Goal: Information Seeking & Learning: Learn about a topic

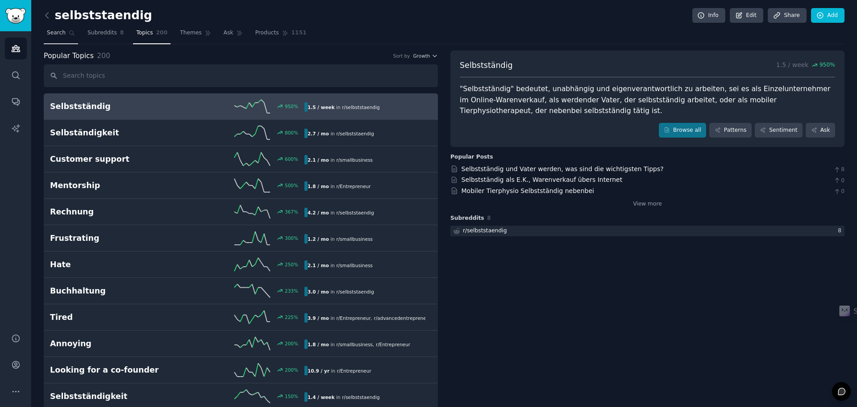
click at [58, 35] on span "Search" at bounding box center [56, 33] width 19 height 8
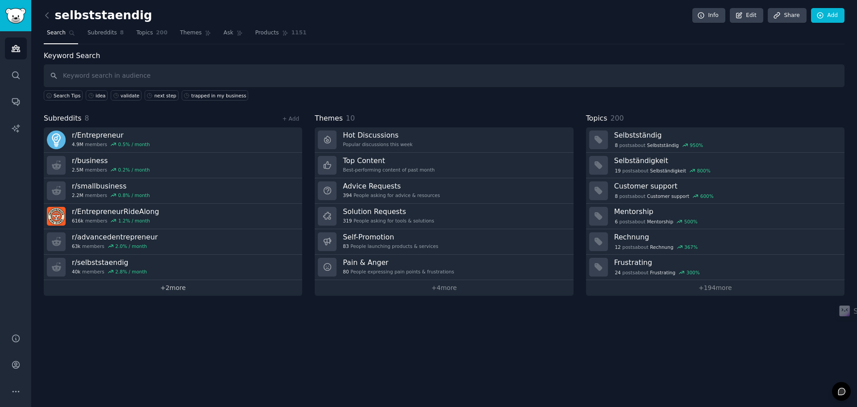
click at [189, 287] on link "+ 2 more" at bounding box center [173, 288] width 258 height 16
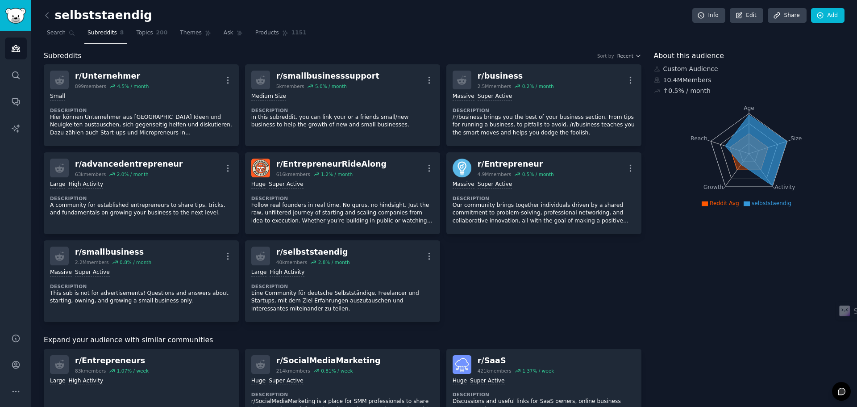
click at [656, 299] on div "About this audience Custom Audience 10.4M Members ↑ 0.5 % / month Age Size Acti…" at bounding box center [749, 408] width 191 height 717
click at [51, 34] on span "Search" at bounding box center [56, 33] width 19 height 8
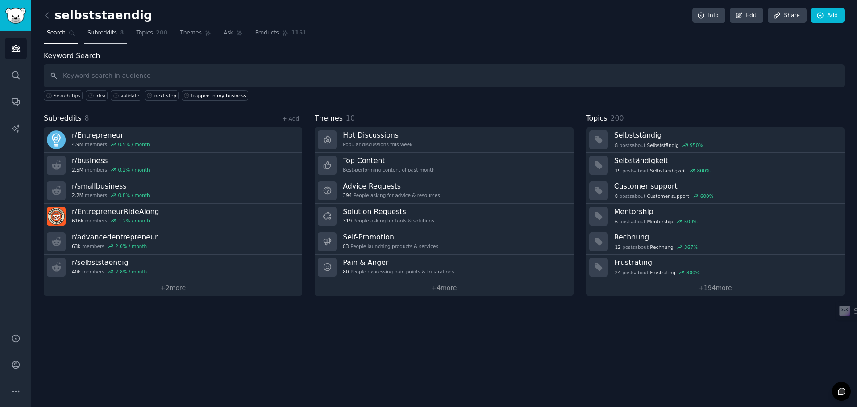
click at [92, 30] on span "Subreddits" at bounding box center [101, 33] width 29 height 8
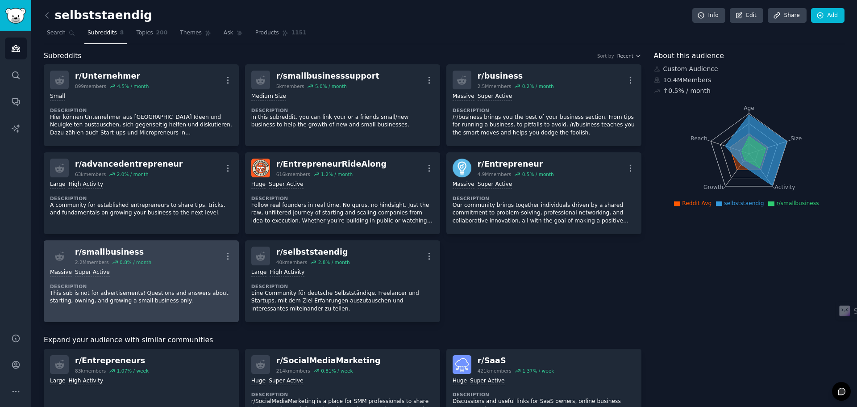
click at [183, 262] on div "r/ smallbusiness 2.2M members 0.8 % / month More" at bounding box center [141, 255] width 183 height 19
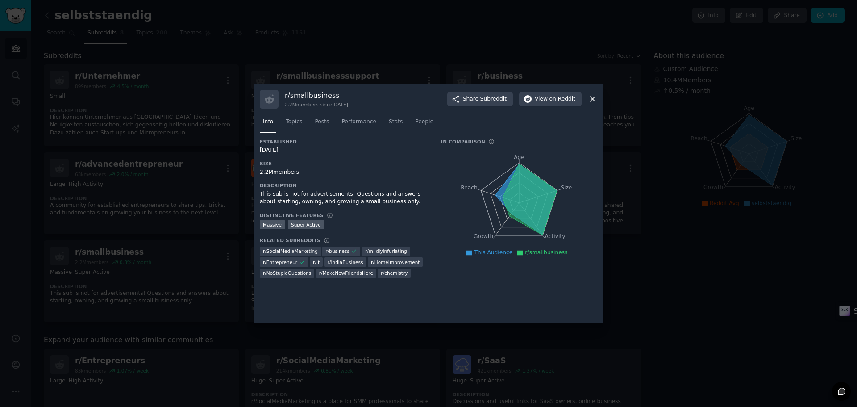
click at [675, 279] on div at bounding box center [428, 203] width 857 height 407
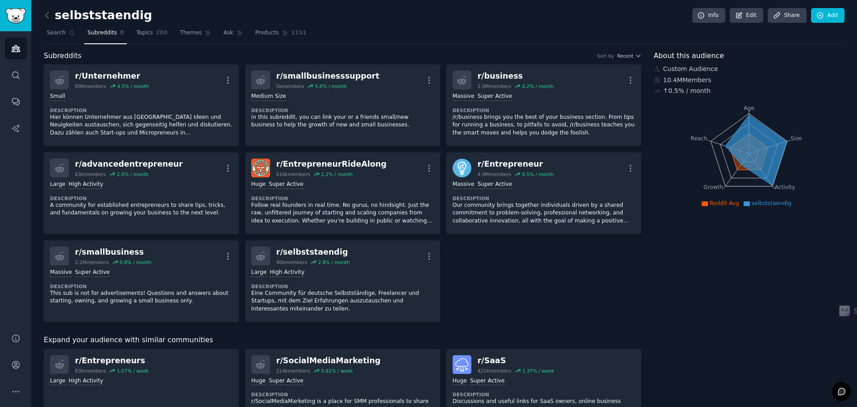
click at [646, 284] on div "Subreddits Sort by Recent r/ Unternehmer 899 members 4.5 % / month More Small D…" at bounding box center [444, 408] width 801 height 717
